Goal: Transaction & Acquisition: Purchase product/service

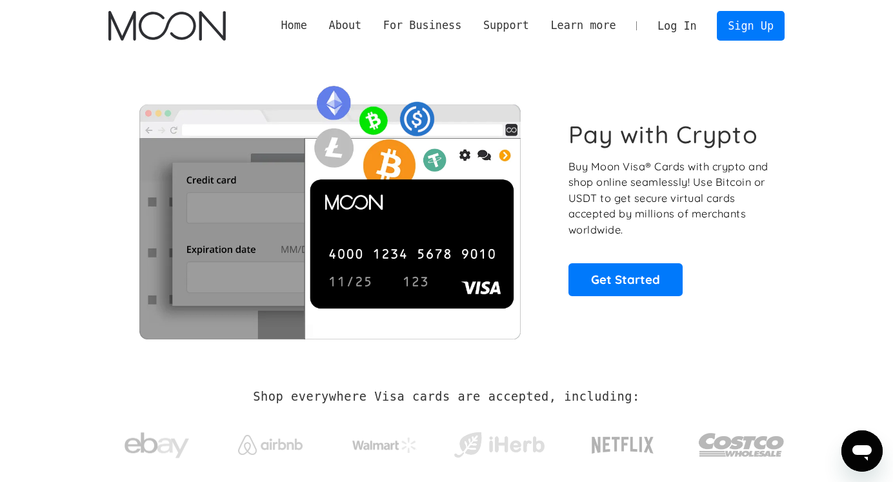
click at [685, 32] on link "Log In" at bounding box center [677, 26] width 61 height 28
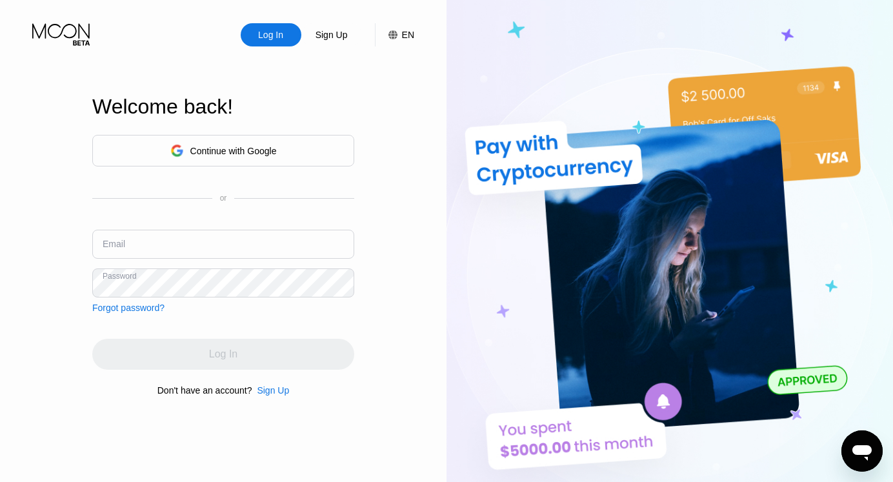
click at [157, 244] on input "text" at bounding box center [223, 244] width 262 height 29
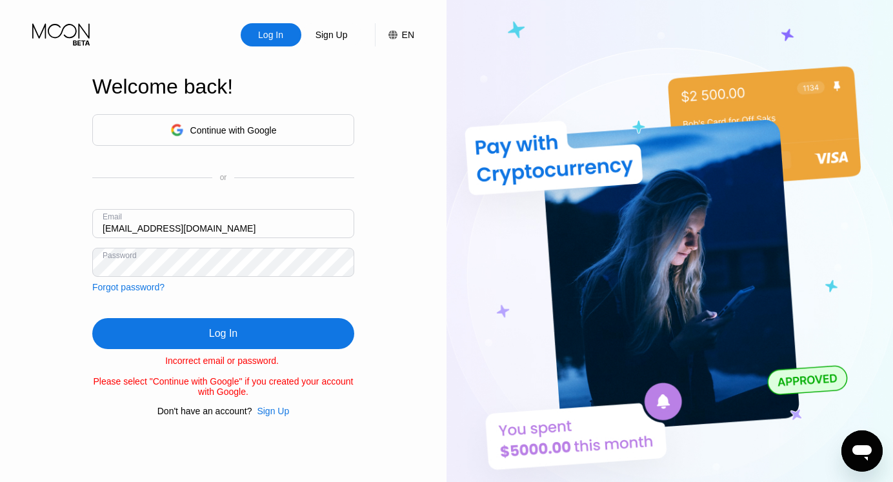
click at [21, 256] on div "Log In Sign Up EN Language Select an item Save Welcome back! Continue with Goog…" at bounding box center [223, 265] width 447 height 530
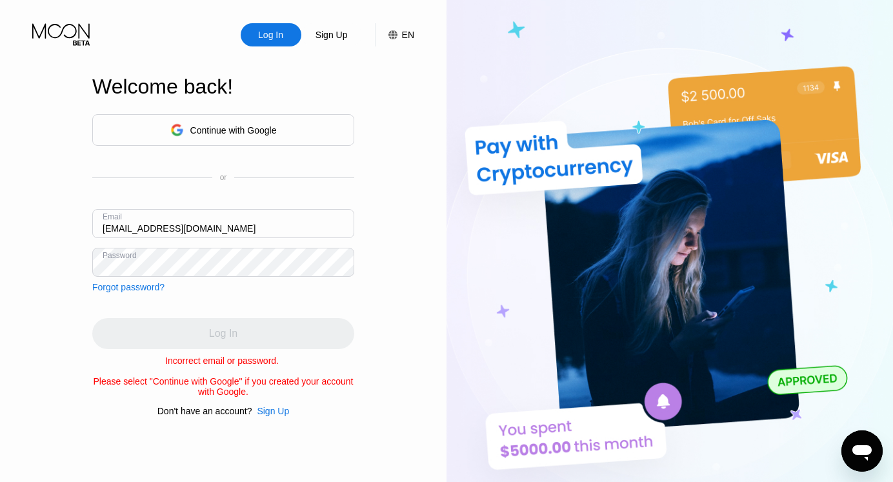
click at [278, 221] on input "[EMAIL_ADDRESS][DOMAIN_NAME]" at bounding box center [223, 223] width 262 height 29
paste input "text"
type input "[EMAIL_ADDRESS][DOMAIN_NAME]"
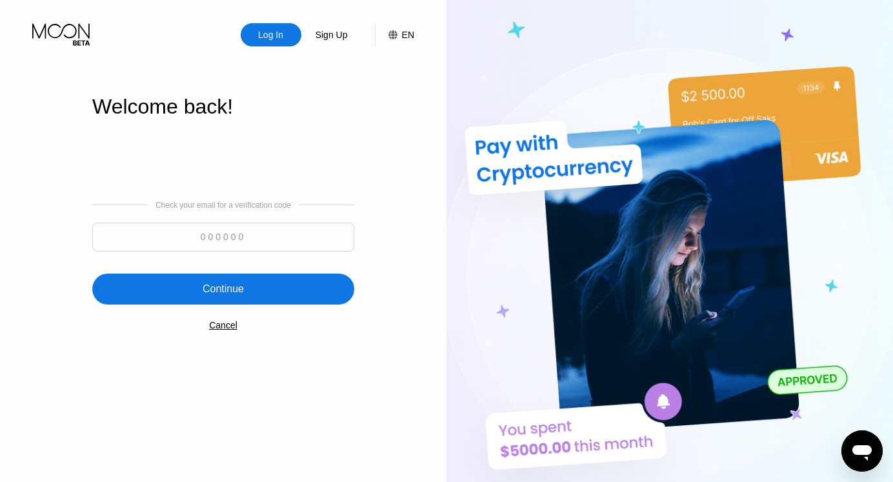
click at [288, 237] on input at bounding box center [223, 237] width 262 height 29
paste input "469257"
type input "469257"
click at [281, 275] on div "Continue" at bounding box center [223, 289] width 262 height 31
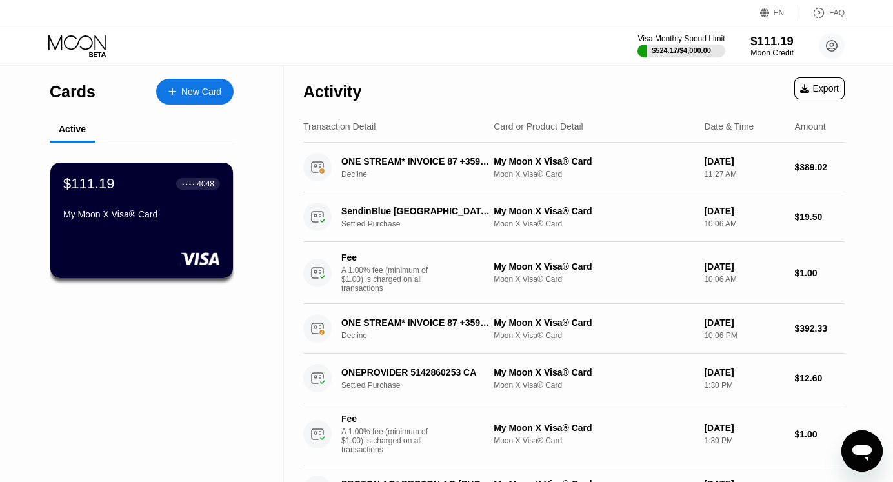
click at [767, 50] on div "Moon Credit" at bounding box center [771, 52] width 43 height 9
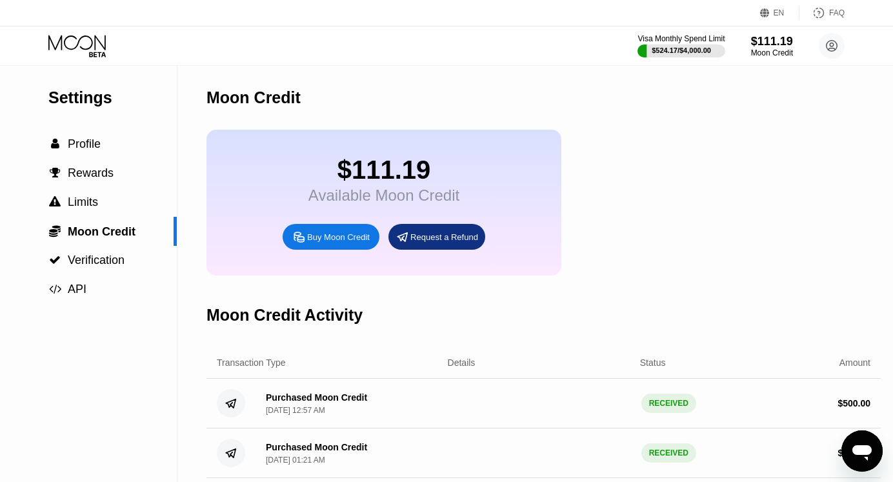
click at [79, 45] on icon at bounding box center [78, 46] width 60 height 23
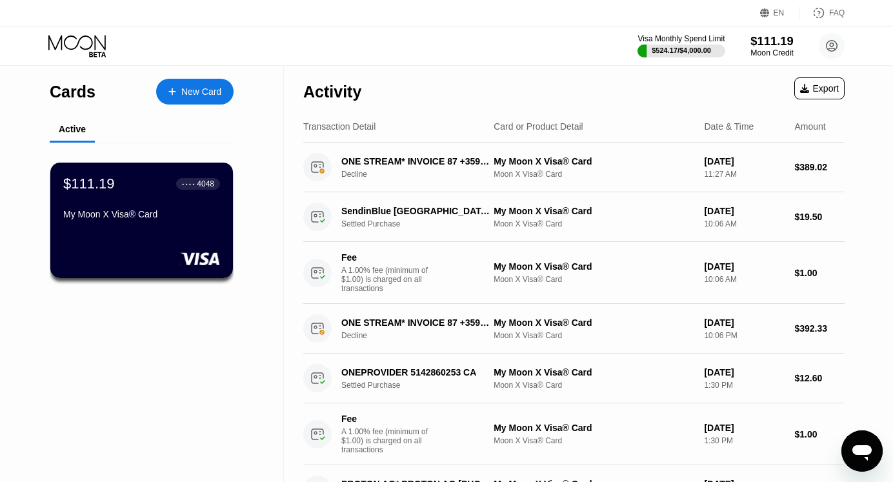
click at [773, 50] on div "Moon Credit" at bounding box center [771, 52] width 43 height 9
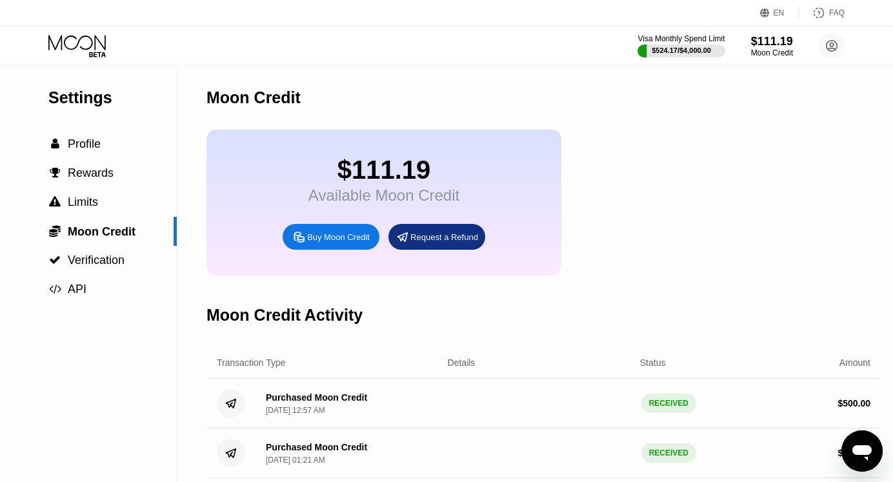
click at [350, 241] on div "Buy Moon Credit" at bounding box center [338, 237] width 63 height 11
type input "0"
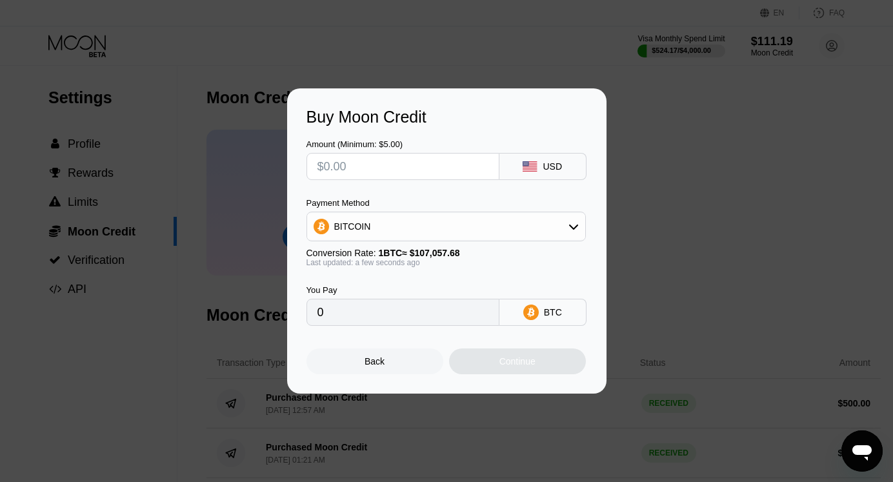
click at [381, 163] on input "text" at bounding box center [402, 167] width 171 height 26
type input "$50"
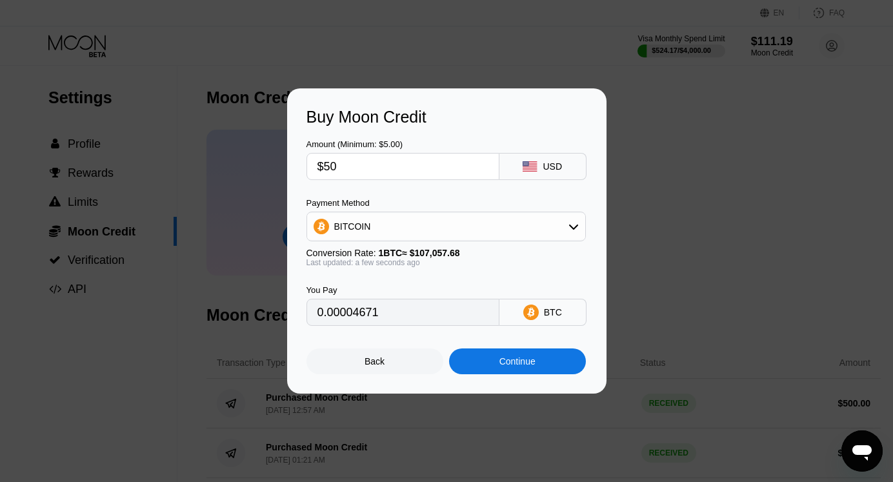
type input "0.00046704"
type input "$500"
type input "0.00467038"
type input "$50"
type input "0.00046704"
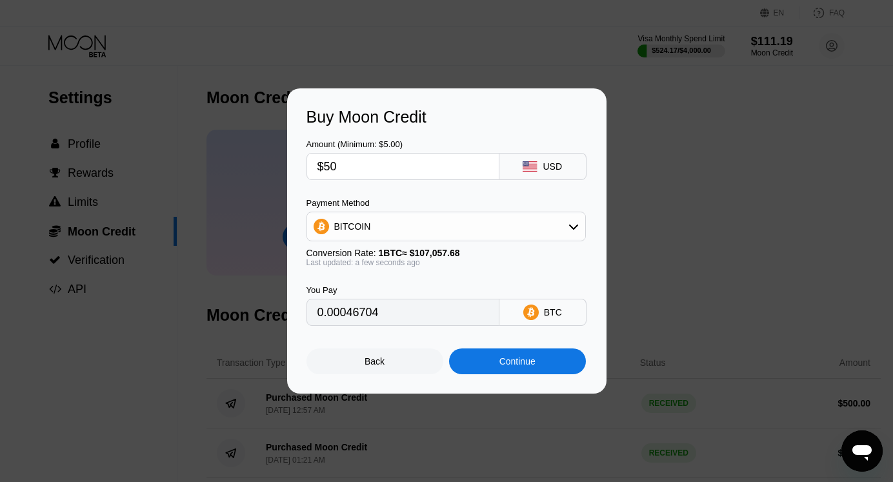
type input "$5"
type input "0.00004671"
type input "0"
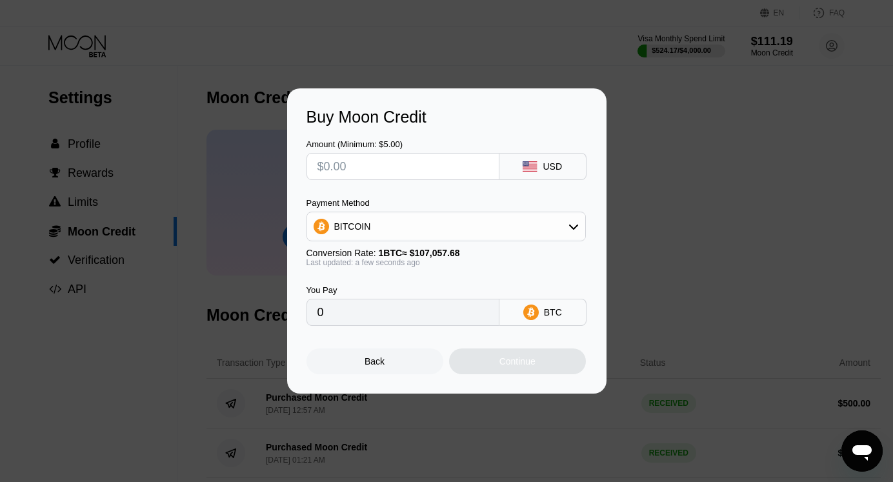
click at [550, 236] on div "BITCOIN" at bounding box center [446, 227] width 278 height 26
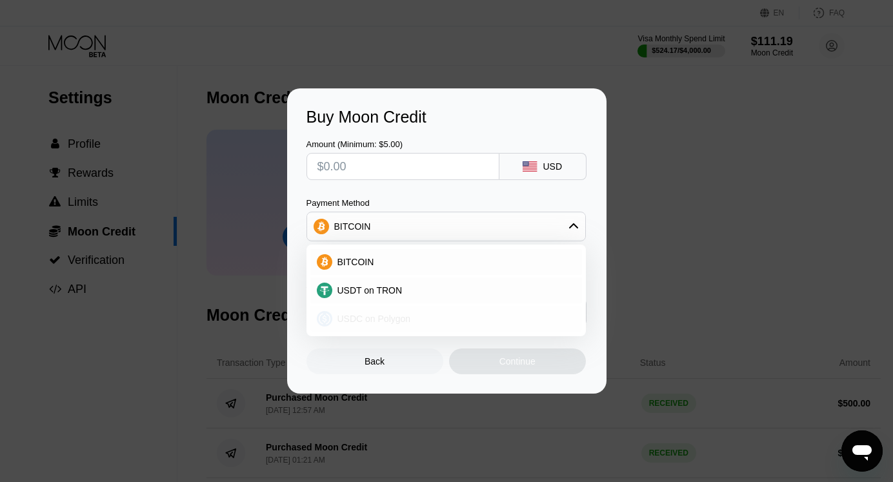
click at [399, 316] on span "USDC on Polygon" at bounding box center [374, 319] width 74 height 10
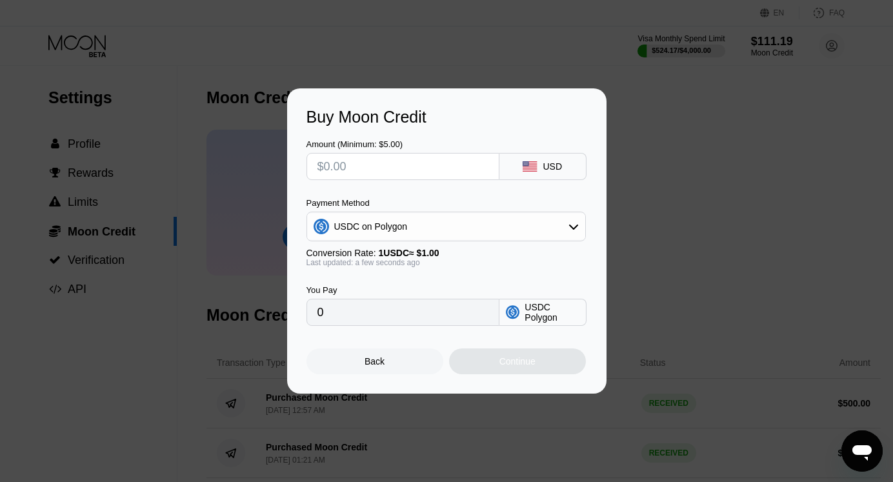
click at [376, 170] on input "text" at bounding box center [402, 167] width 171 height 26
type input "$6"
type input "6.00000000"
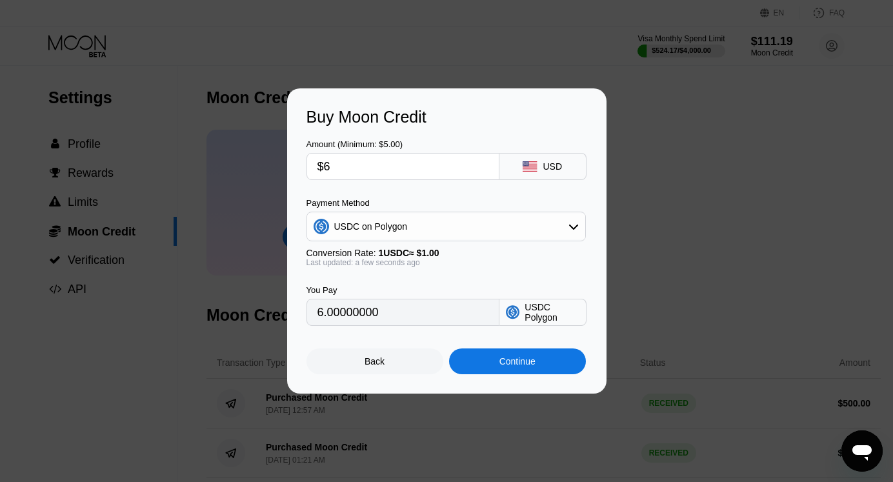
type input "$60"
type input "60.00000000"
type input "$600"
type input "600.00000000"
type input "$60"
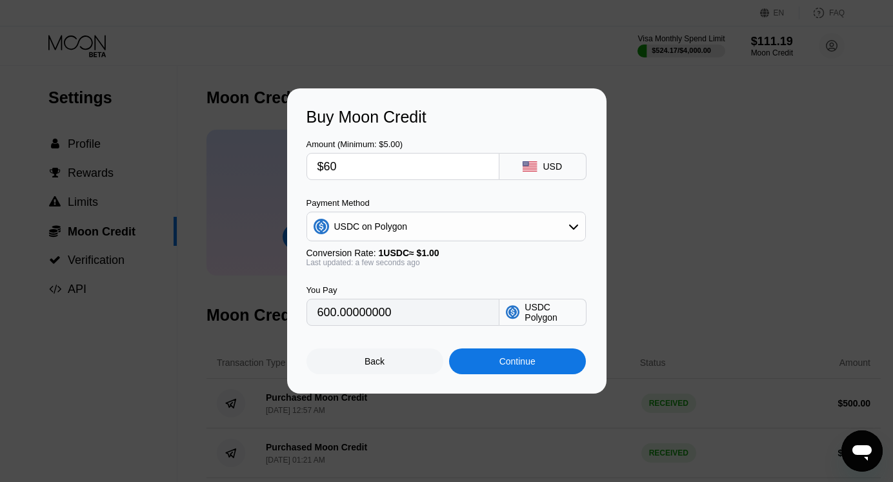
type input "60.00000000"
type input "$6"
type input "6.00000000"
type input "0"
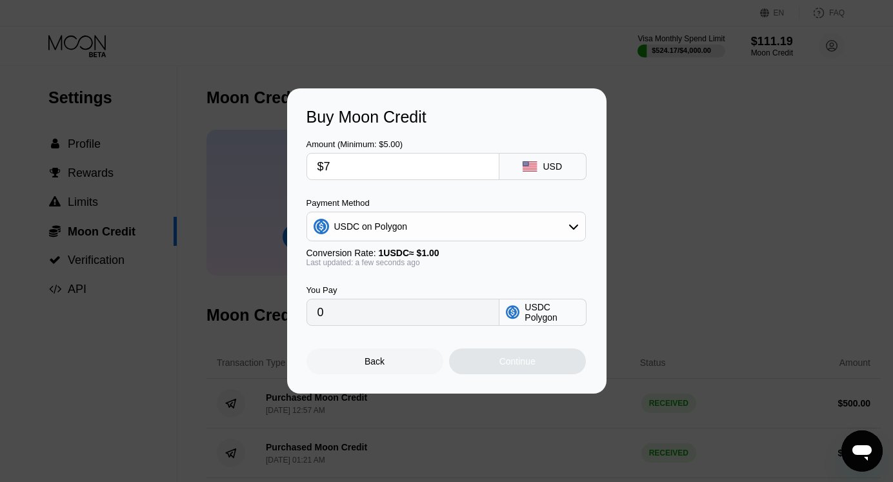
type input "$70"
type input "70.00000000"
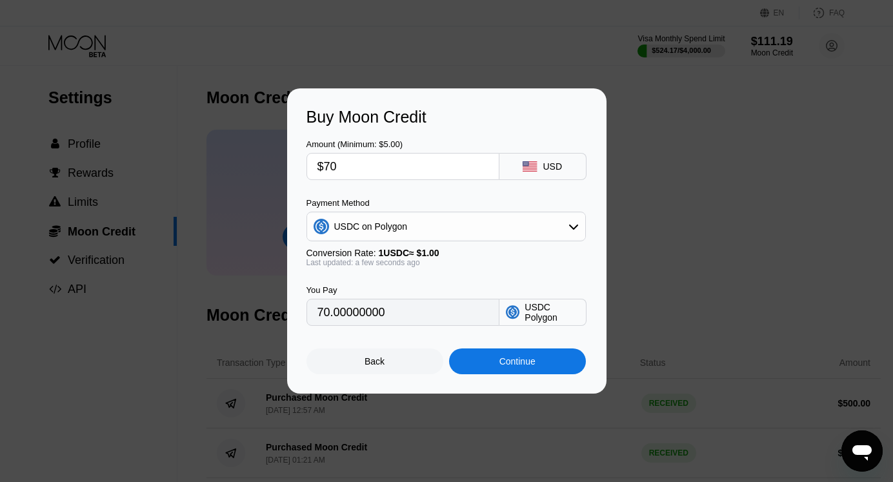
type input "$700"
type input "700.00000000"
type input "$700"
click at [477, 356] on div "Continue" at bounding box center [517, 361] width 137 height 26
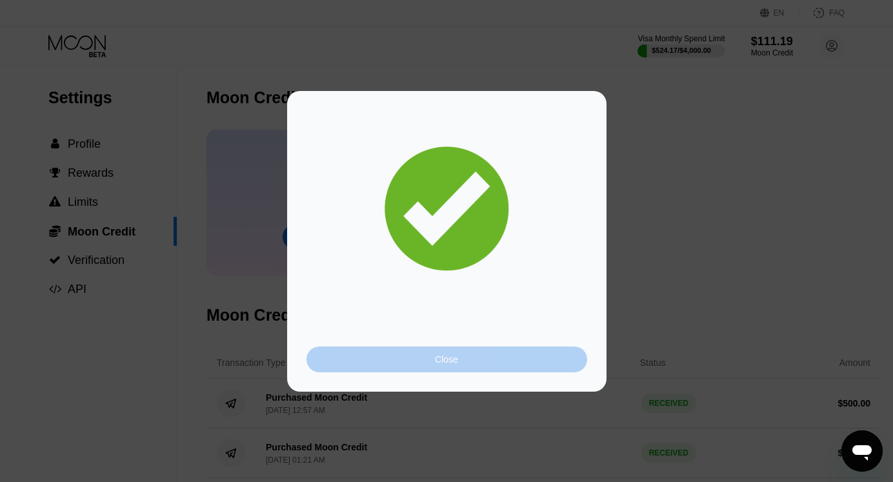
click at [477, 356] on div "Close" at bounding box center [446, 360] width 281 height 26
